Goal: Task Accomplishment & Management: Complete application form

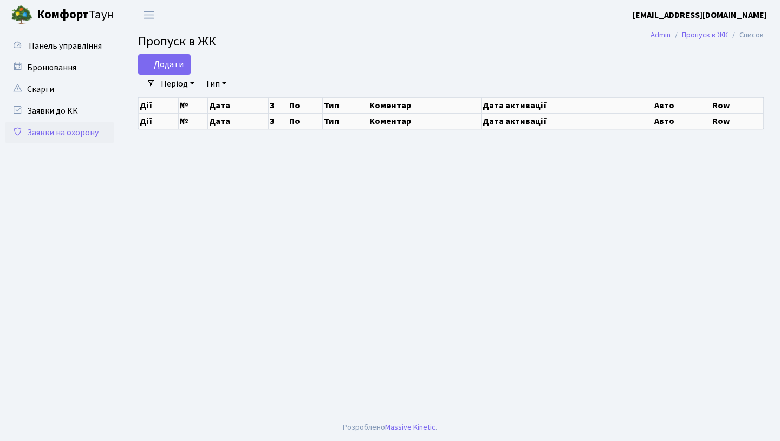
select select "25"
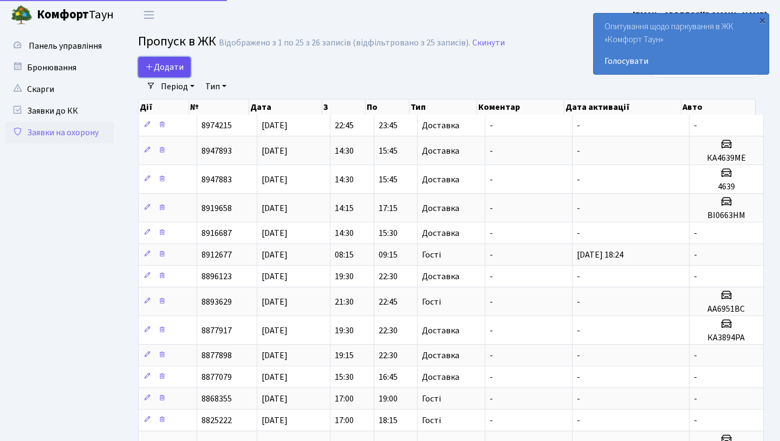
click at [155, 66] on span "Додати" at bounding box center [164, 67] width 38 height 12
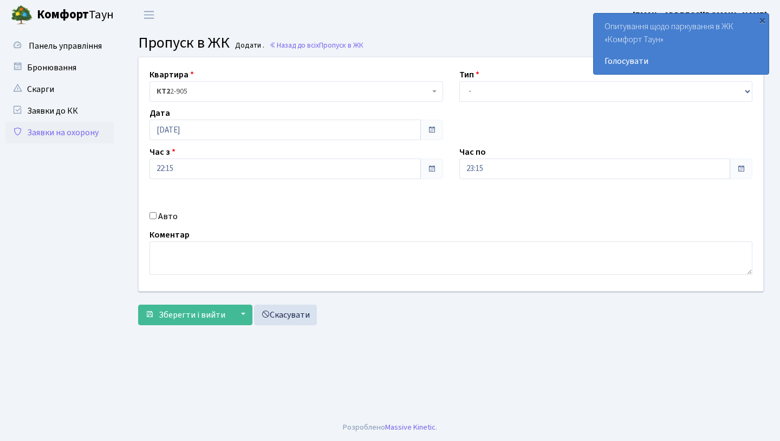
click at [434, 173] on span at bounding box center [431, 169] width 23 height 21
click at [429, 166] on span at bounding box center [431, 169] width 9 height 9
click at [436, 132] on span at bounding box center [431, 130] width 23 height 21
click at [431, 131] on span at bounding box center [431, 130] width 9 height 9
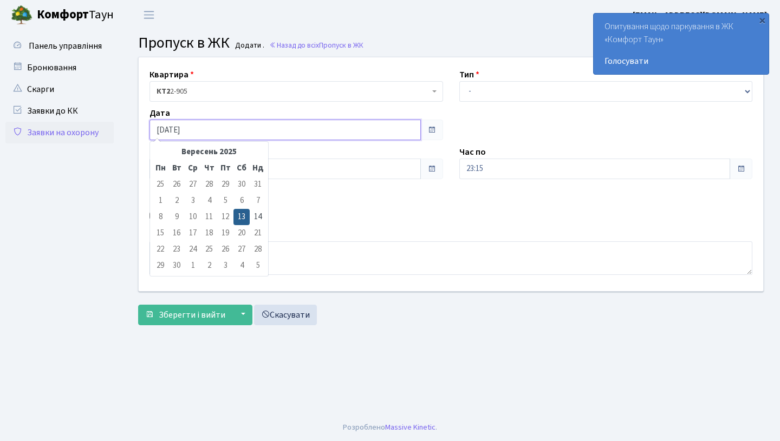
click at [162, 130] on input "13.09.2025" at bounding box center [284, 130] width 271 height 21
click at [257, 216] on td "14" at bounding box center [258, 217] width 16 height 16
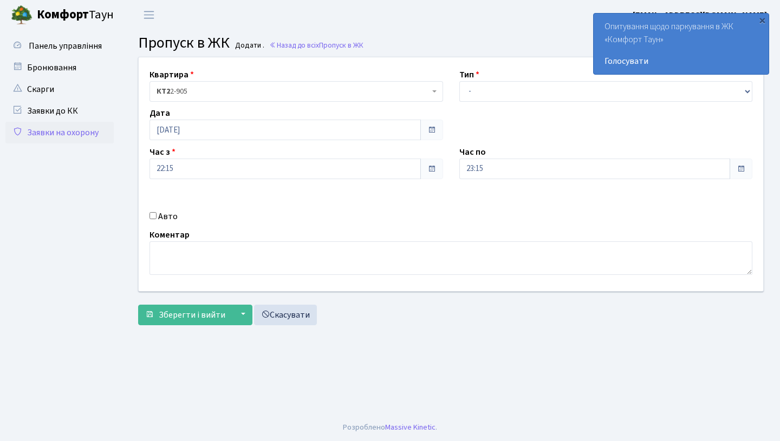
type input "14.09.2025"
click at [431, 165] on span at bounding box center [431, 169] width 23 height 21
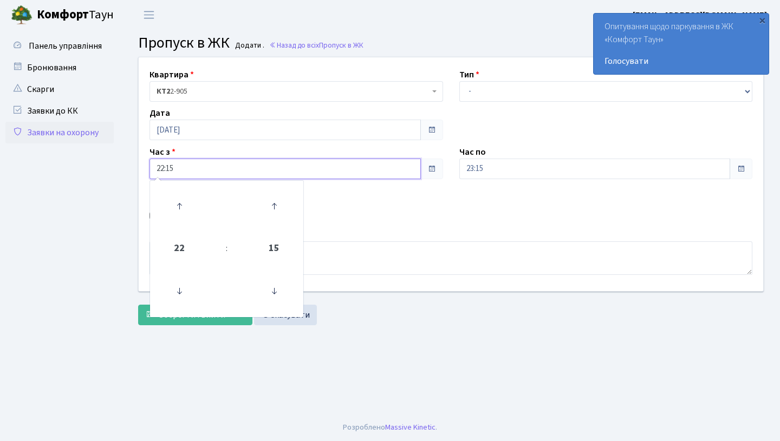
click at [217, 173] on input "22:15" at bounding box center [284, 169] width 271 height 21
click at [178, 210] on icon at bounding box center [179, 206] width 29 height 29
click at [178, 209] on icon at bounding box center [179, 206] width 29 height 29
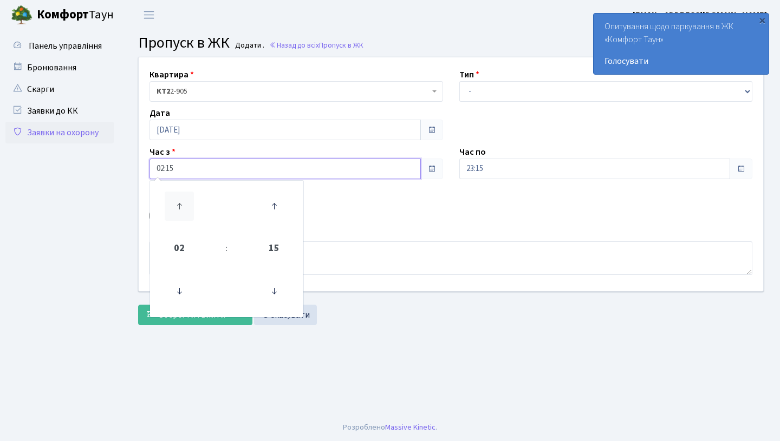
click at [178, 209] on icon at bounding box center [179, 206] width 29 height 29
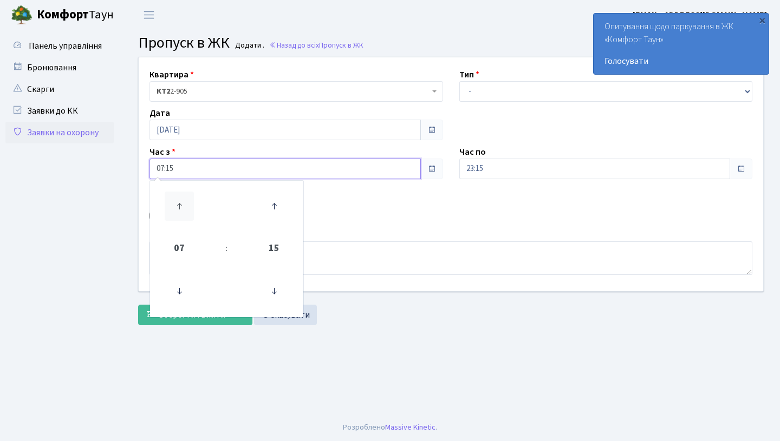
click at [178, 209] on icon at bounding box center [179, 206] width 29 height 29
click at [180, 285] on icon at bounding box center [179, 291] width 29 height 29
type input "07:15"
click at [490, 175] on input "23:15" at bounding box center [594, 169] width 271 height 21
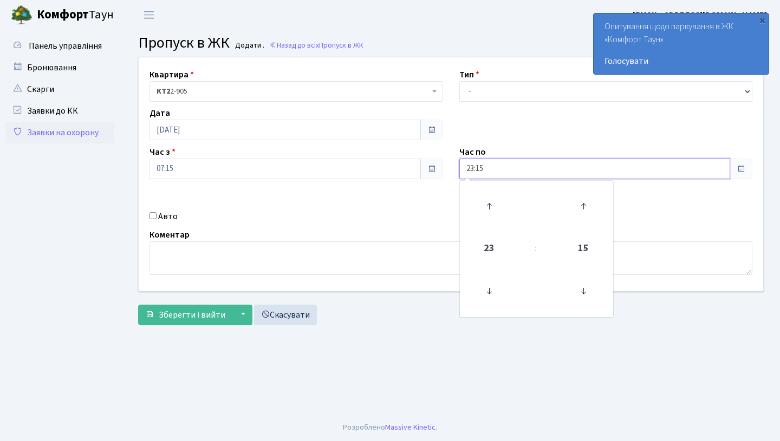
drag, startPoint x: 485, startPoint y: 214, endPoint x: 484, endPoint y: 226, distance: 12.5
click at [485, 214] on icon at bounding box center [488, 206] width 29 height 29
click at [488, 291] on icon at bounding box center [488, 291] width 29 height 29
click at [488, 290] on icon at bounding box center [488, 291] width 29 height 29
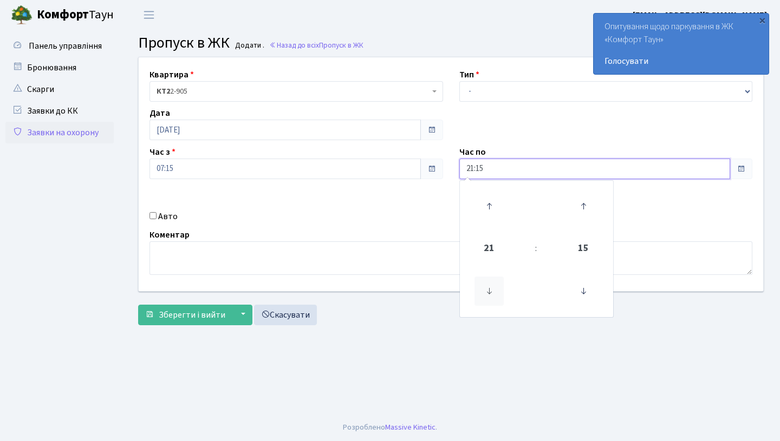
click at [488, 290] on icon at bounding box center [488, 291] width 29 height 29
click at [488, 289] on icon at bounding box center [488, 291] width 29 height 29
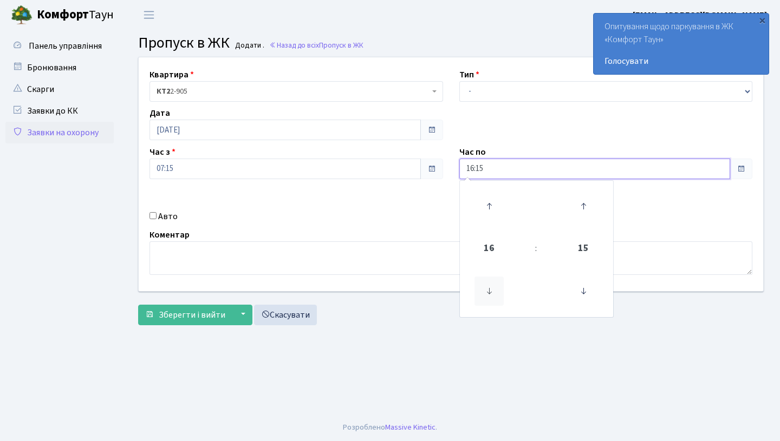
click at [488, 289] on icon at bounding box center [488, 291] width 29 height 29
click at [487, 289] on icon at bounding box center [488, 291] width 29 height 29
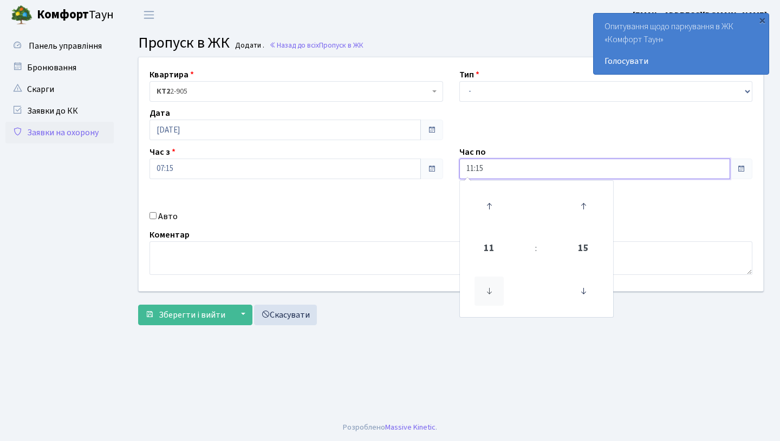
click at [487, 289] on icon at bounding box center [488, 291] width 29 height 29
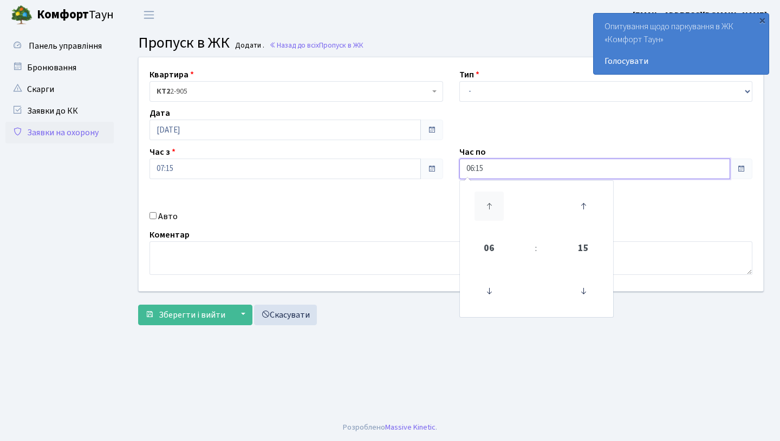
click at [480, 210] on icon at bounding box center [488, 206] width 29 height 29
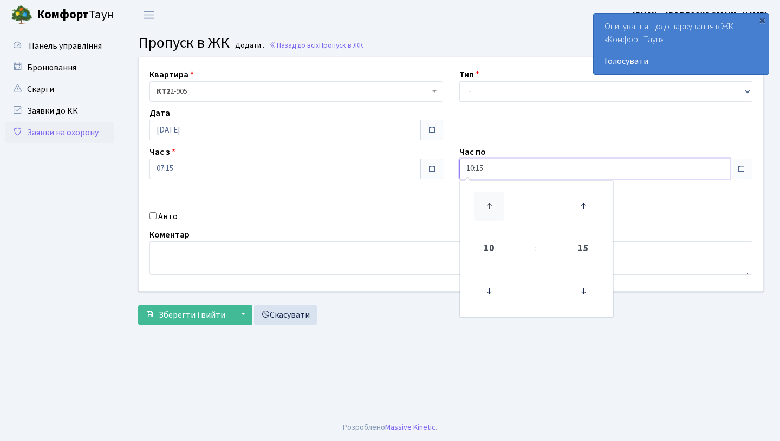
type input "11:15"
click at [312, 215] on div "Авто" at bounding box center [296, 216] width 310 height 13
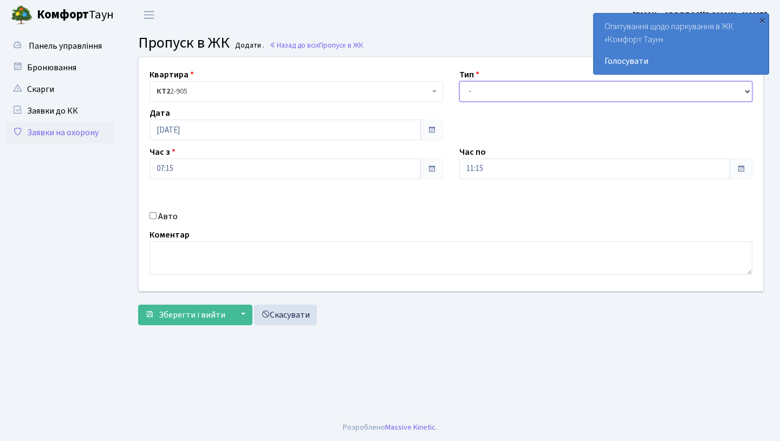
click at [490, 85] on select "- Доставка Таксі Гості Сервіс" at bounding box center [605, 91] width 293 height 21
select select "3"
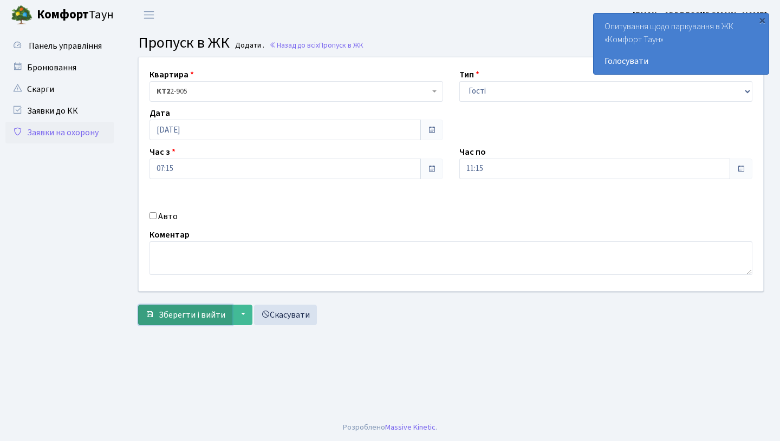
click at [198, 323] on button "Зберегти і вийти" at bounding box center [185, 315] width 94 height 21
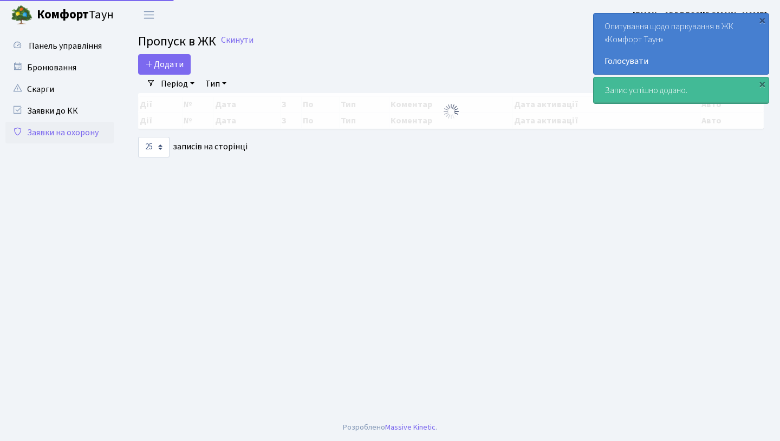
select select "25"
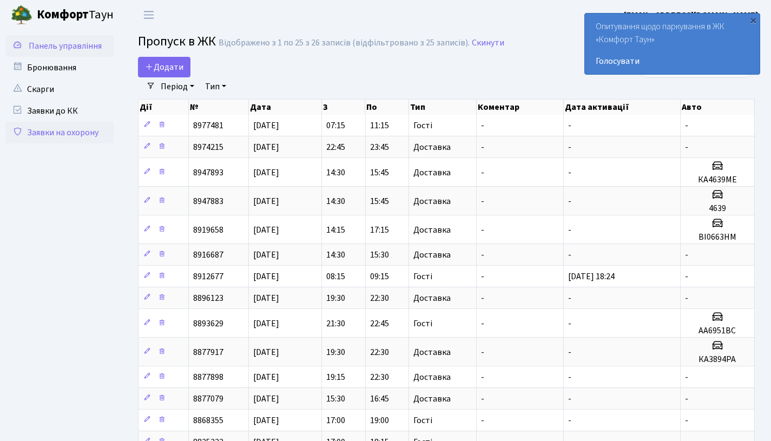
click at [72, 52] on link "Панель управління" at bounding box center [59, 46] width 108 height 22
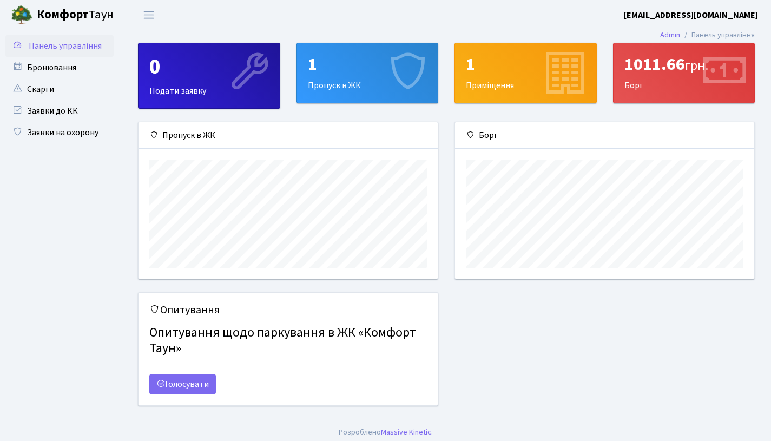
scroll to position [156, 299]
